Goal: Navigation & Orientation: Find specific page/section

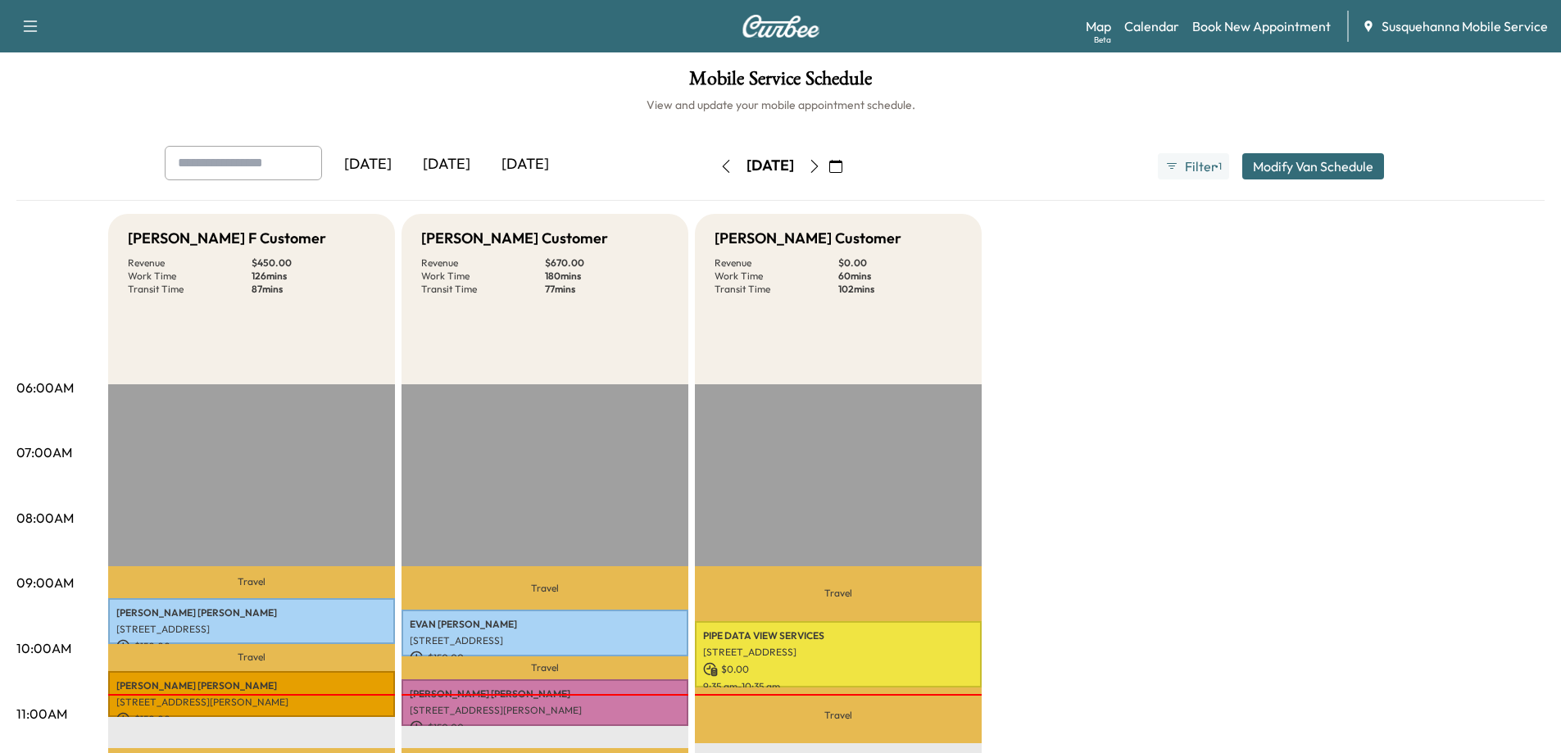
click at [22, 20] on icon "button" at bounding box center [30, 26] width 20 height 20
click at [56, 61] on link "Support" at bounding box center [57, 57] width 61 height 20
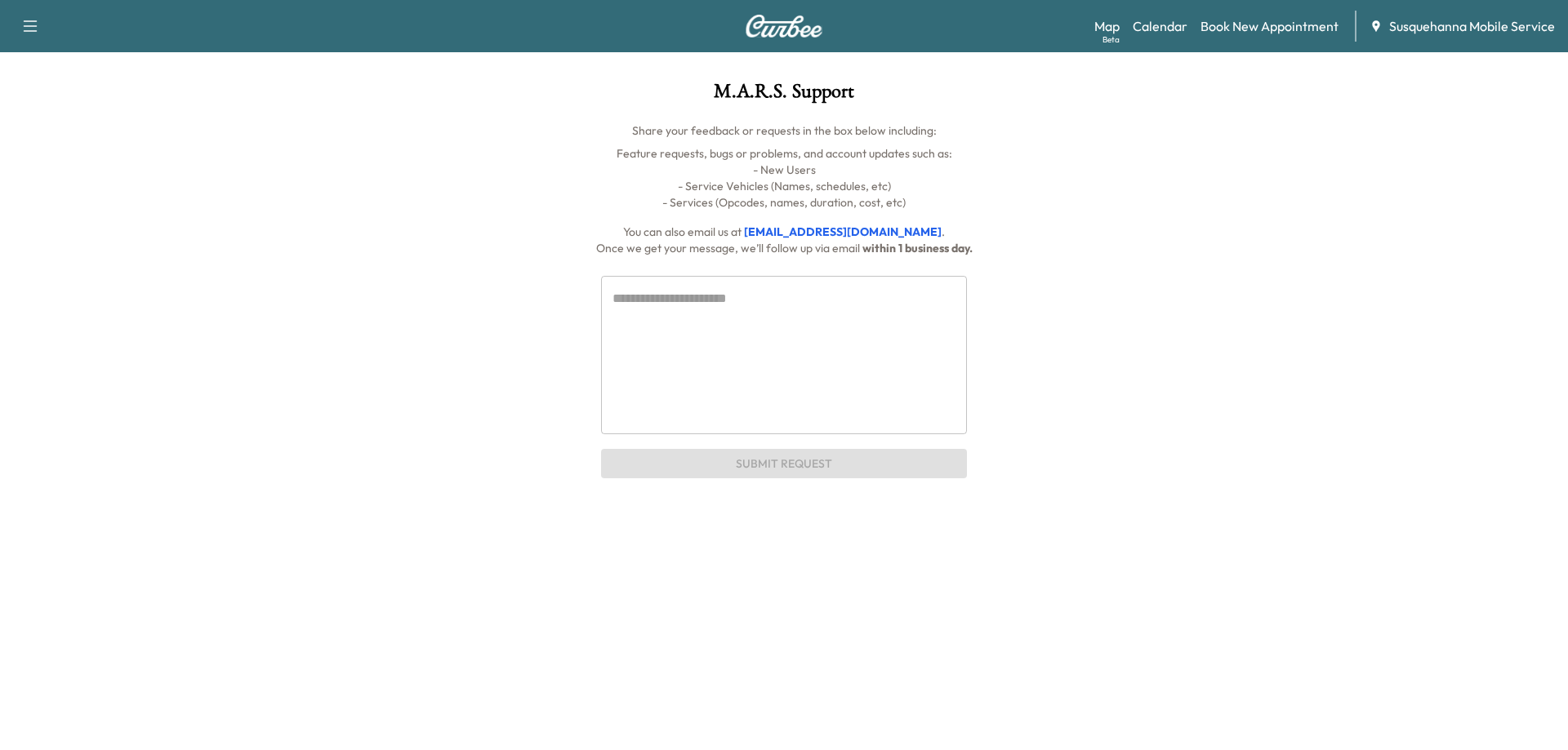
click at [23, 23] on icon "button" at bounding box center [30, 26] width 20 height 20
drag, startPoint x: 418, startPoint y: 132, endPoint x: 431, endPoint y: 130, distance: 13.2
click at [420, 132] on p "Share your feedback or requests in the box below including:" at bounding box center [783, 130] width 1228 height 16
click at [1161, 25] on link "Calendar" at bounding box center [1160, 26] width 55 height 20
